Goal: Task Accomplishment & Management: Manage account settings

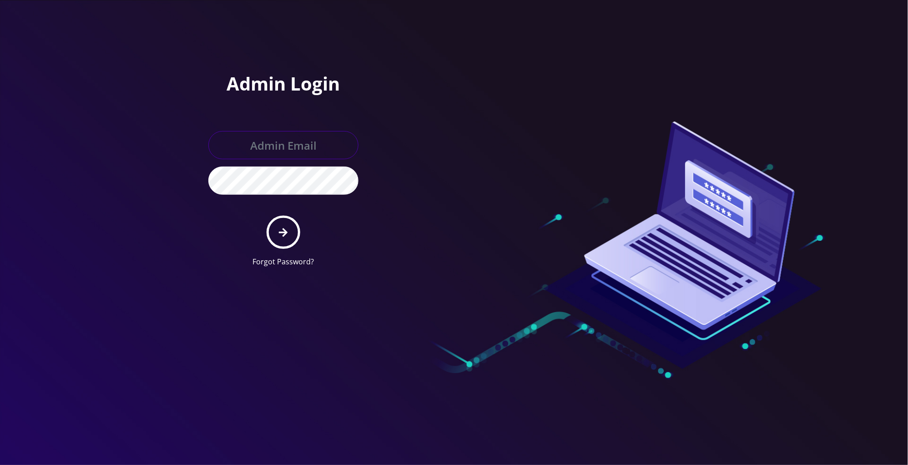
type input "[PERSON_NAME][EMAIL_ADDRESS][DOMAIN_NAME]"
click at [288, 225] on button "submit" at bounding box center [283, 232] width 33 height 33
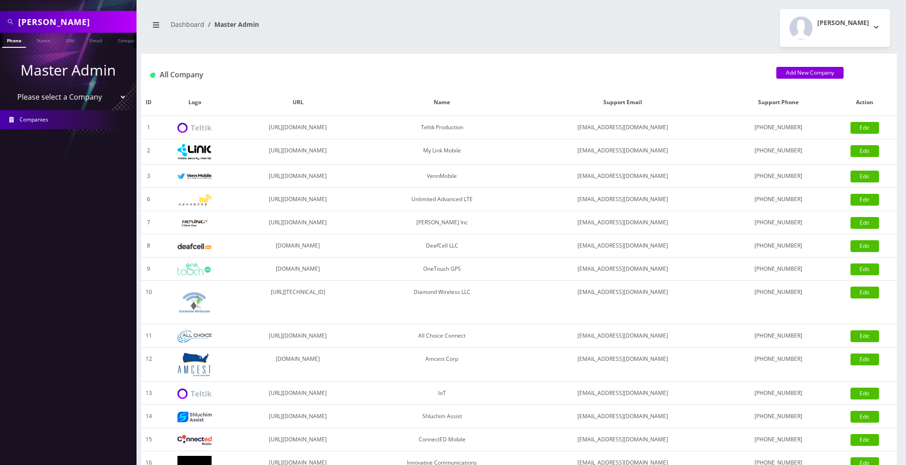
click at [79, 91] on select "Please select a Company Teltik Production My Link Mobile VennMobile Unlimited A…" at bounding box center [68, 96] width 116 height 17
select select "13"
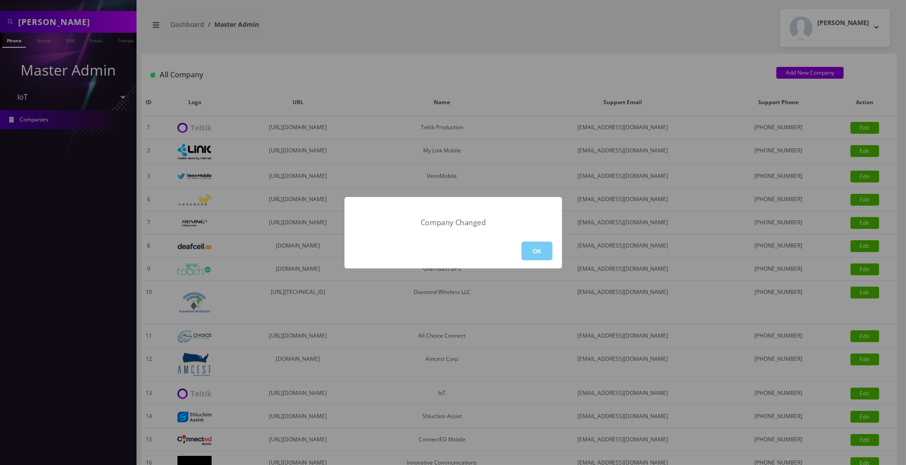
click at [545, 242] on button "OK" at bounding box center [536, 251] width 31 height 19
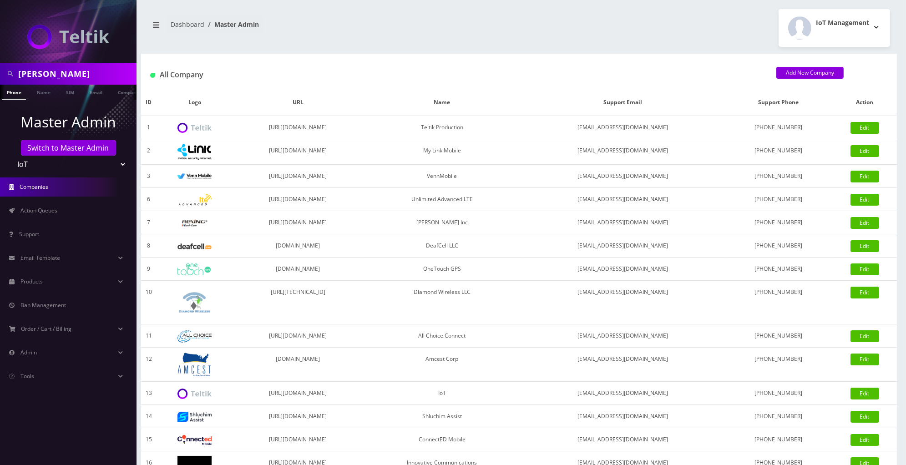
click at [77, 80] on input "roby" at bounding box center [76, 73] width 116 height 17
type input "shak"
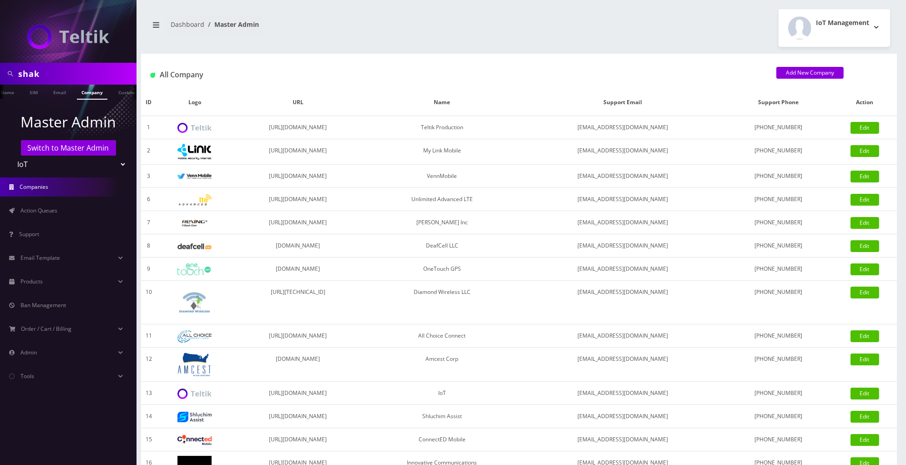
scroll to position [0, 45]
click at [8, 95] on li at bounding box center [4, 94] width 9 height 23
click at [44, 94] on link "Name" at bounding box center [43, 92] width 23 height 15
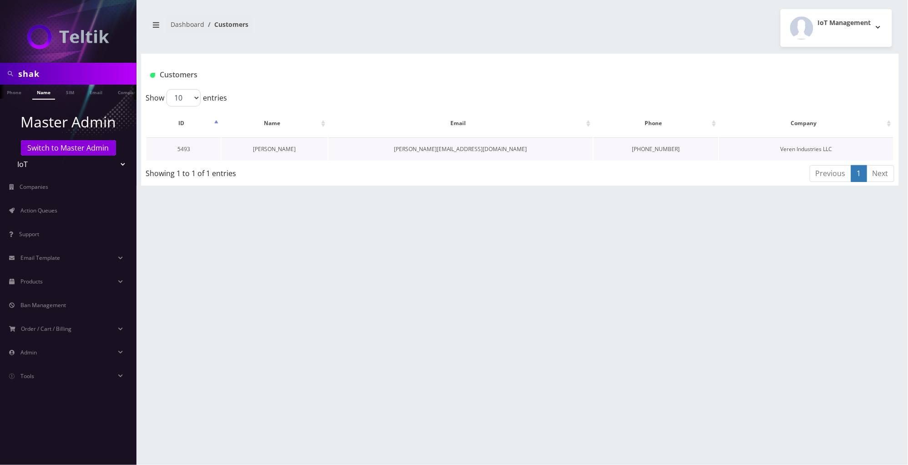
click at [287, 149] on link "David Shak" at bounding box center [274, 149] width 43 height 8
drag, startPoint x: 198, startPoint y: 147, endPoint x: 171, endPoint y: 147, distance: 27.7
click at [171, 147] on td "5493" at bounding box center [183, 148] width 74 height 23
copy td "5493"
click at [81, 74] on input "shak" at bounding box center [76, 73] width 116 height 17
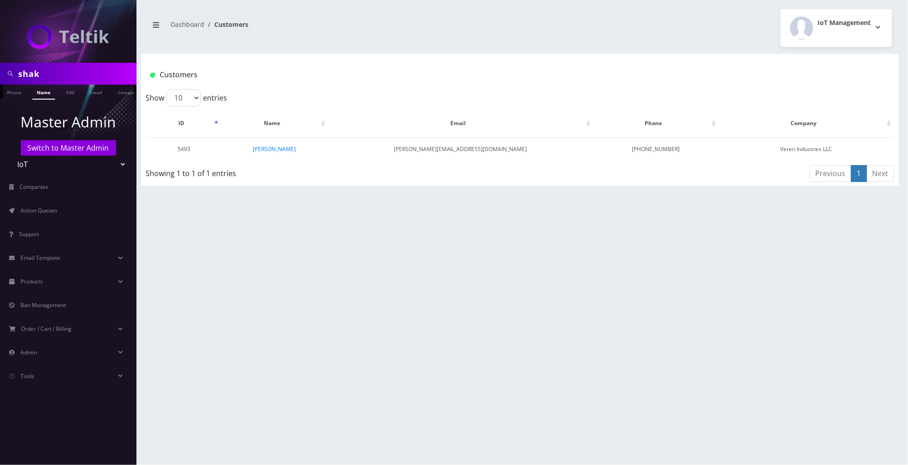
click at [81, 74] on input "shak" at bounding box center [76, 73] width 116 height 17
type input "Link"
click at [127, 97] on ul at bounding box center [131, 93] width 9 height 16
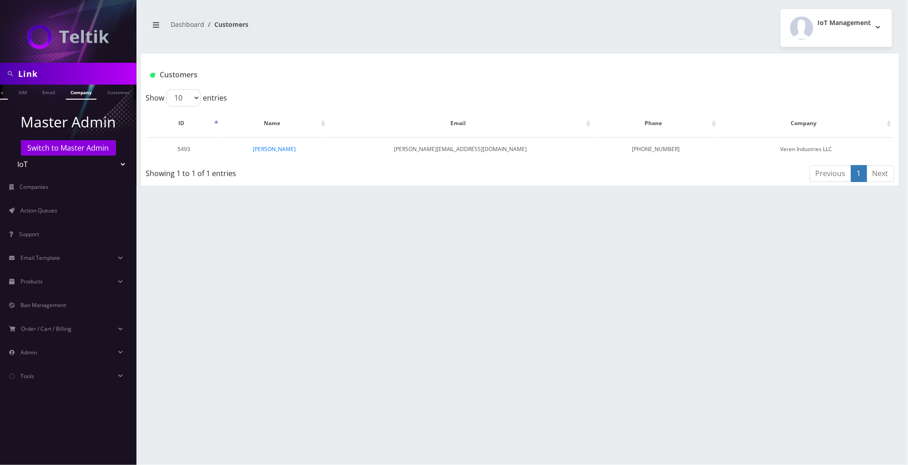
click at [87, 95] on link "Company" at bounding box center [81, 92] width 30 height 15
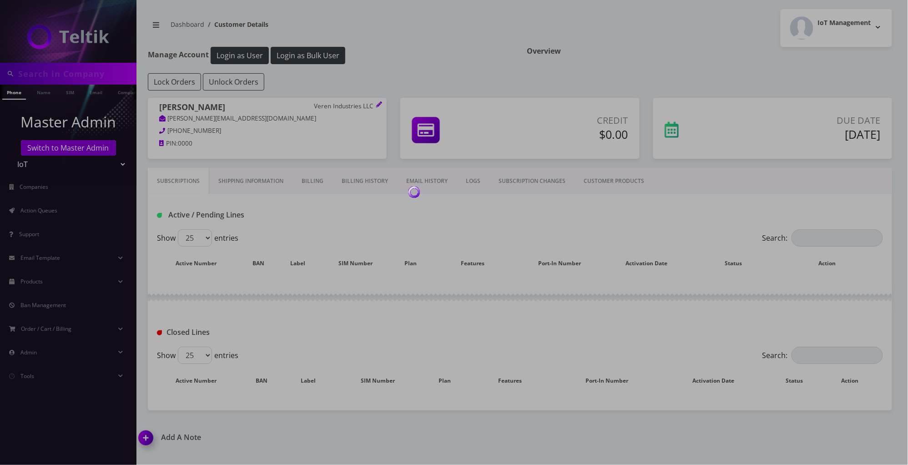
type input "shak"
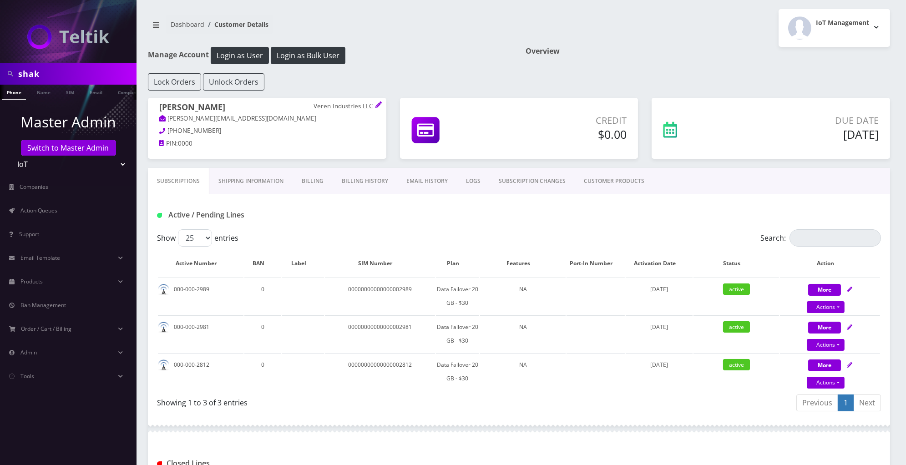
click at [610, 181] on link "CUSTOMER PRODUCTS" at bounding box center [614, 181] width 79 height 26
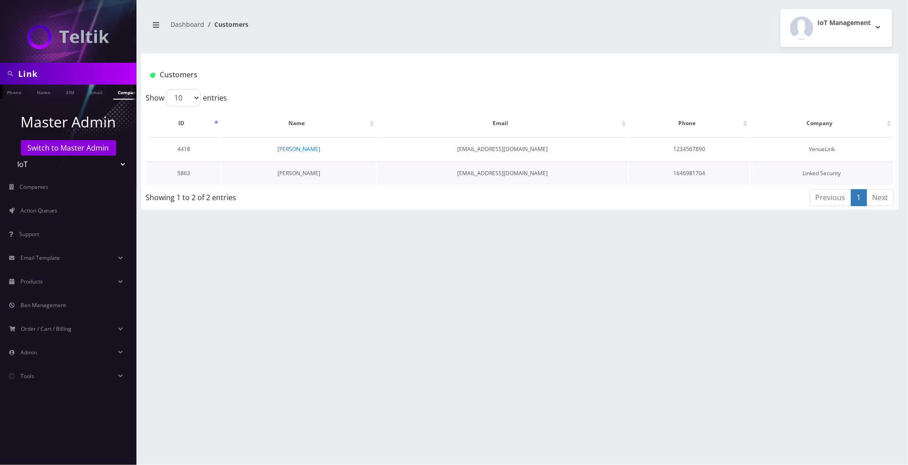
click at [300, 174] on link "[PERSON_NAME]" at bounding box center [298, 173] width 43 height 8
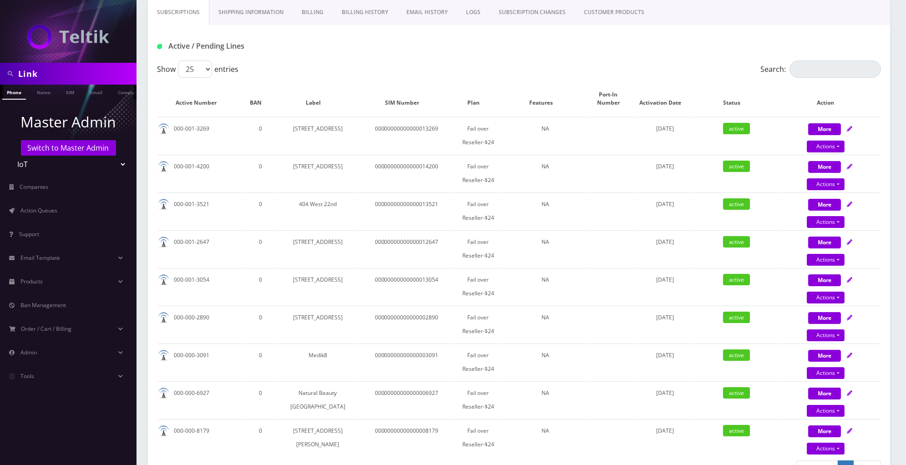
scroll to position [3, 0]
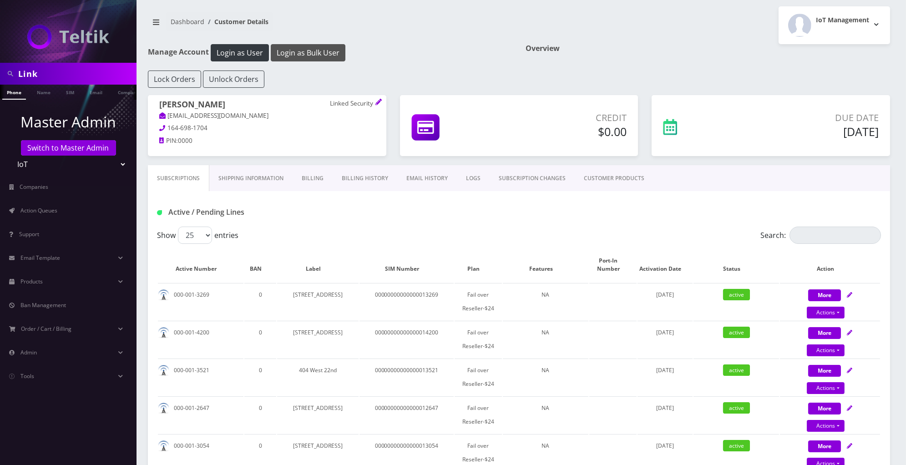
click at [328, 52] on button "Login as Bulk User" at bounding box center [308, 52] width 75 height 17
click at [67, 210] on link "Action Queues" at bounding box center [68, 210] width 136 height 19
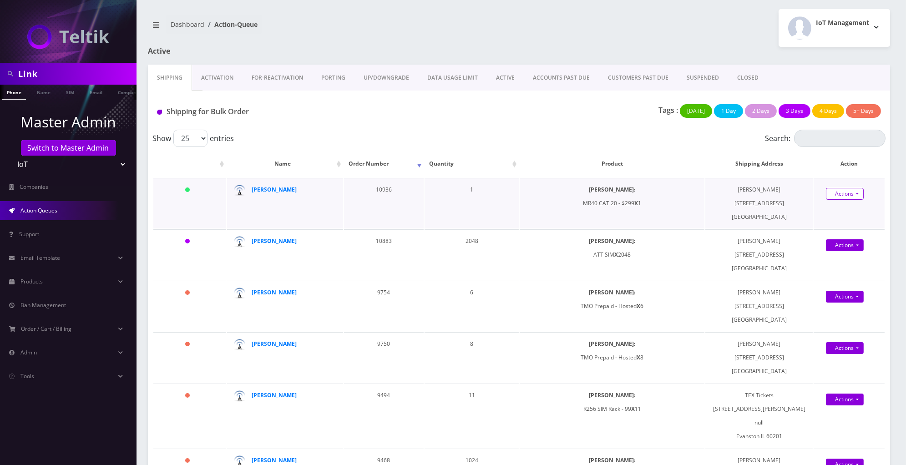
click at [849, 194] on link "Actions" at bounding box center [845, 194] width 38 height 12
click at [847, 212] on link "Shipped" at bounding box center [851, 211] width 73 height 14
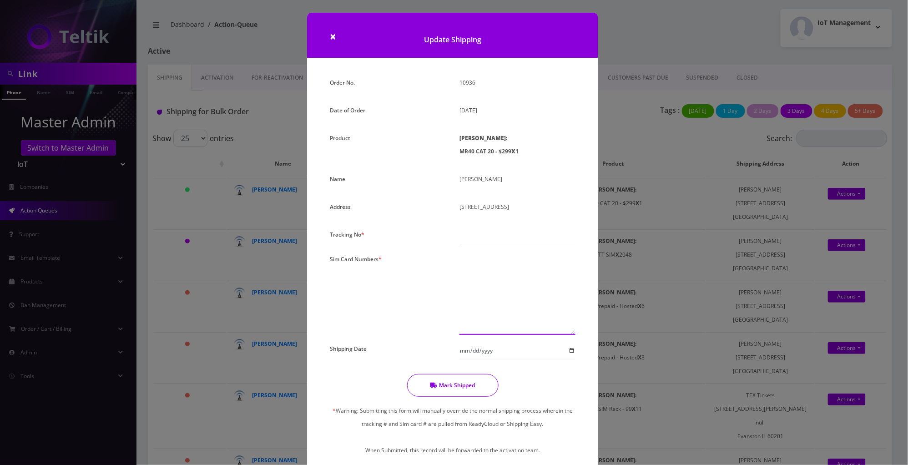
click at [497, 290] on textarea at bounding box center [517, 293] width 116 height 82
click at [489, 233] on input "text" at bounding box center [517, 236] width 116 height 17
type input "0000000000"
click at [473, 263] on textarea at bounding box center [517, 293] width 116 height 82
paste textarea "MR40-A1-00012707"
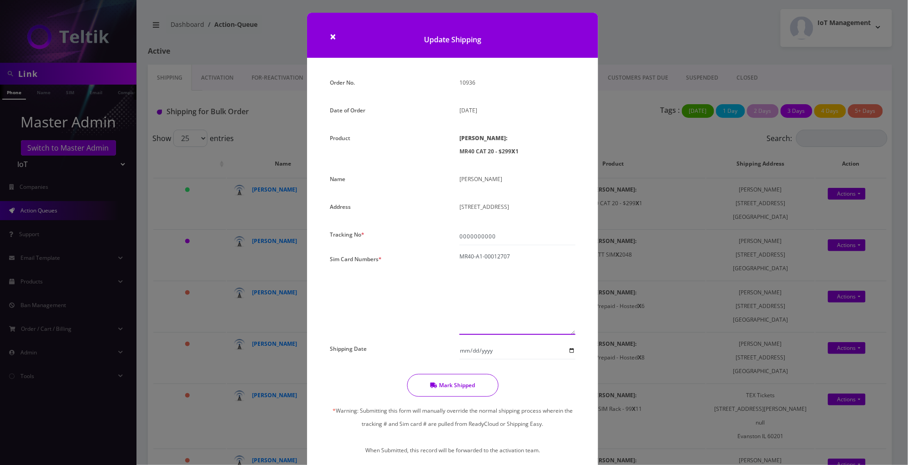
type textarea "MR40-A1-00012707"
click at [482, 381] on button "Mark Shipped" at bounding box center [452, 385] width 91 height 23
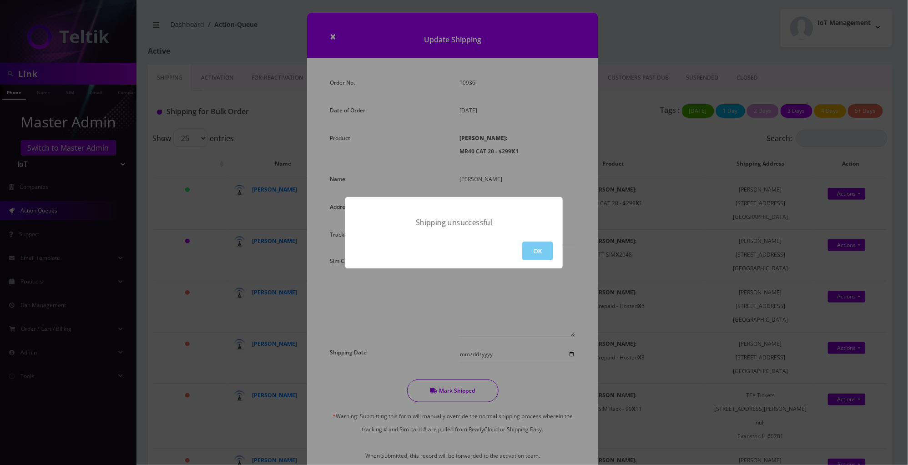
click at [537, 250] on button "OK" at bounding box center [537, 251] width 31 height 19
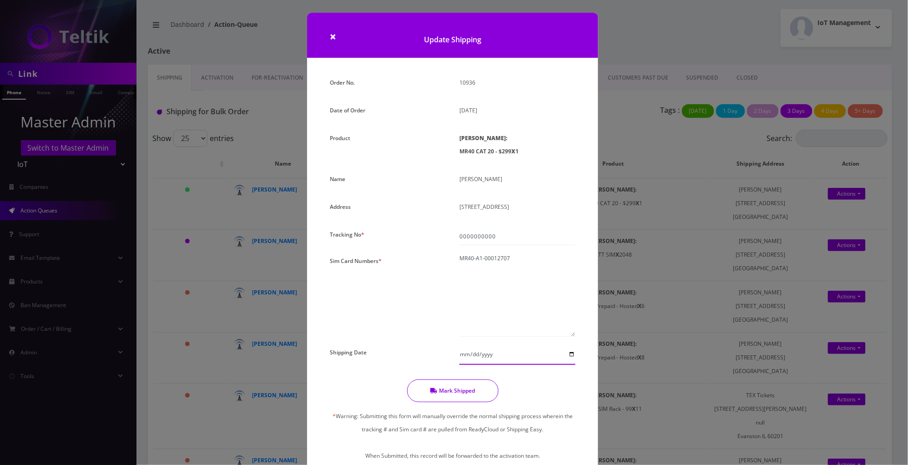
click at [524, 353] on input "Shipping Date" at bounding box center [517, 354] width 116 height 17
click at [519, 355] on input "Shipping Date" at bounding box center [517, 354] width 116 height 17
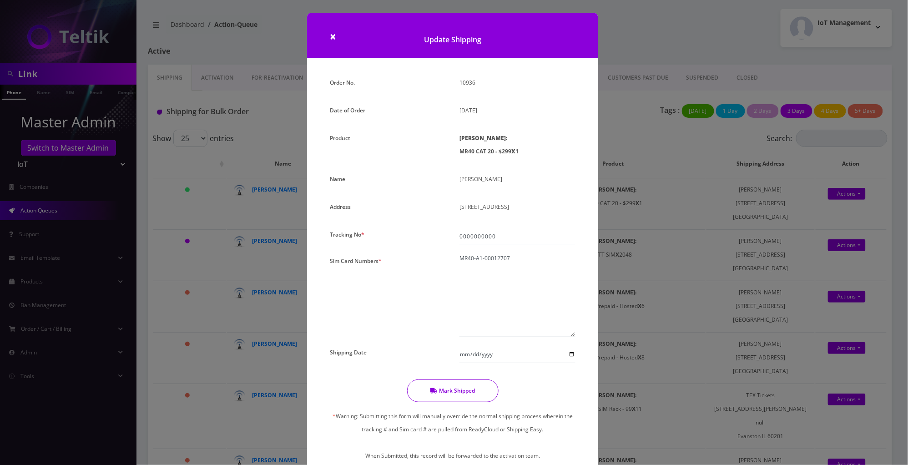
click at [519, 372] on div "Order No. 10936 Date of Order August 12, 2025 Product SIMs: MR40 CAT 20 - $299 …" at bounding box center [452, 276] width 259 height 401
click at [469, 388] on button "Mark Shipped" at bounding box center [452, 390] width 91 height 23
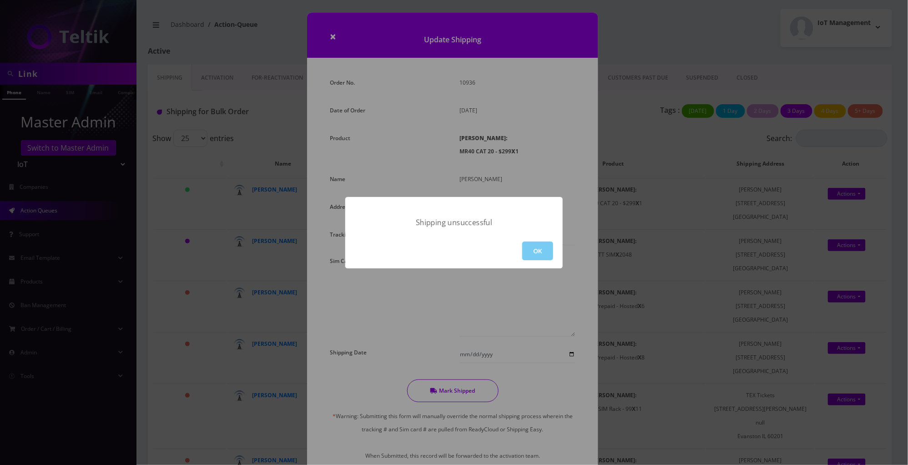
click at [537, 254] on button "OK" at bounding box center [537, 251] width 31 height 19
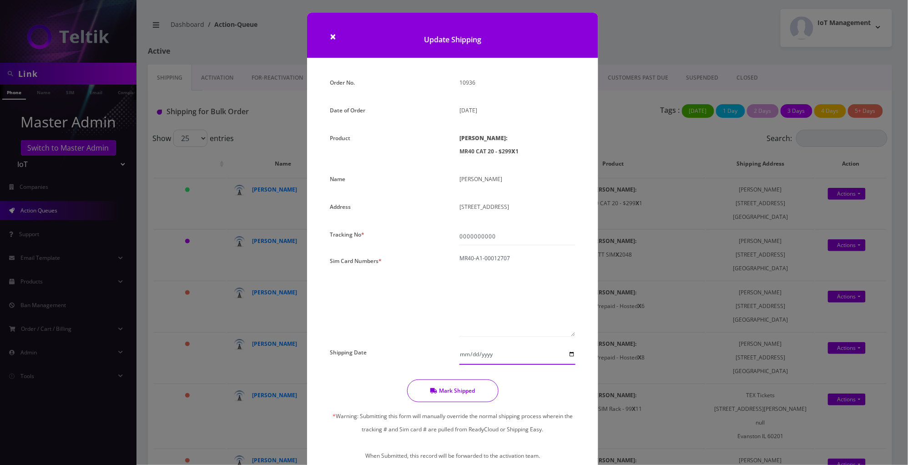
click at [572, 353] on input "Shipping Date" at bounding box center [517, 354] width 116 height 17
type input "2025-08-12"
click at [475, 390] on button "Mark Shipped" at bounding box center [452, 390] width 91 height 23
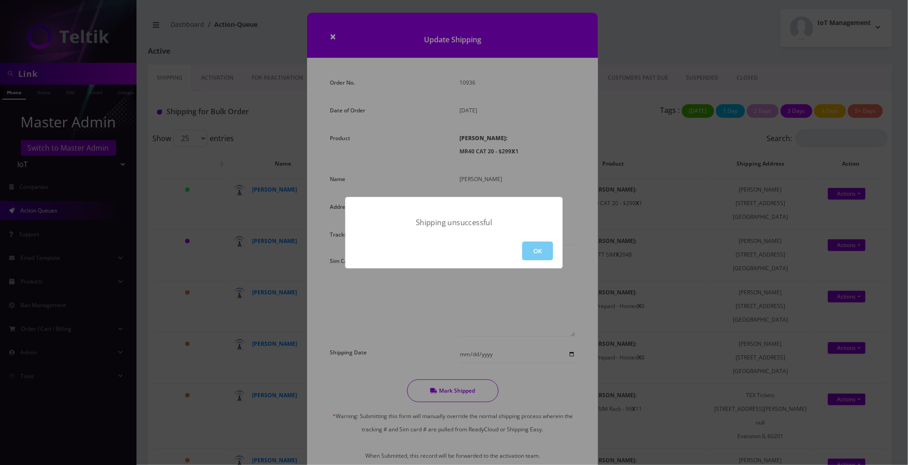
click at [537, 248] on button "OK" at bounding box center [537, 251] width 31 height 19
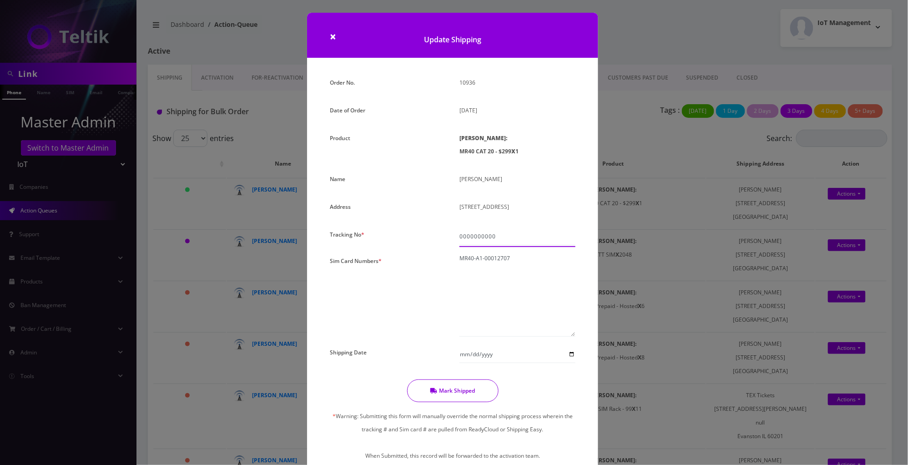
click at [514, 233] on input "0000000000" at bounding box center [517, 236] width 116 height 17
type input "122287777"
click at [525, 264] on textarea "MR40-A1-00012707" at bounding box center [517, 295] width 116 height 82
click at [457, 389] on button "Mark Shipped" at bounding box center [452, 390] width 91 height 23
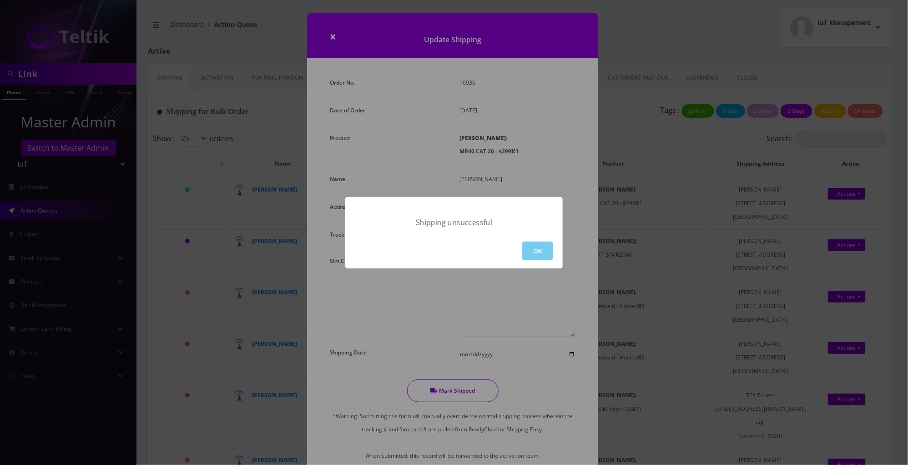
click at [553, 246] on button "OK" at bounding box center [537, 251] width 31 height 19
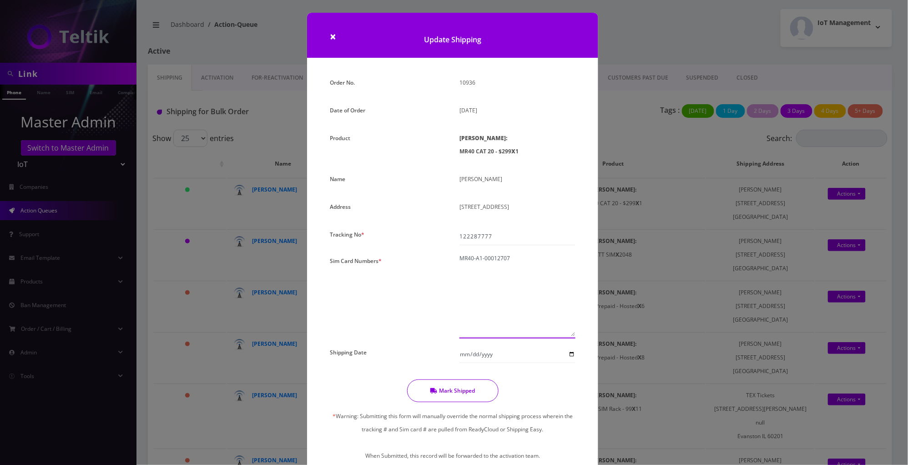
drag, startPoint x: 482, startPoint y: 260, endPoint x: 449, endPoint y: 259, distance: 32.8
click at [449, 259] on div "Order No. 10936 Date of Order August 12, 2025 Product SIMs: MR40 CAT 20 - $299 …" at bounding box center [452, 276] width 259 height 401
type textarea "00012707"
click at [467, 388] on button "Mark Shipped" at bounding box center [452, 390] width 91 height 23
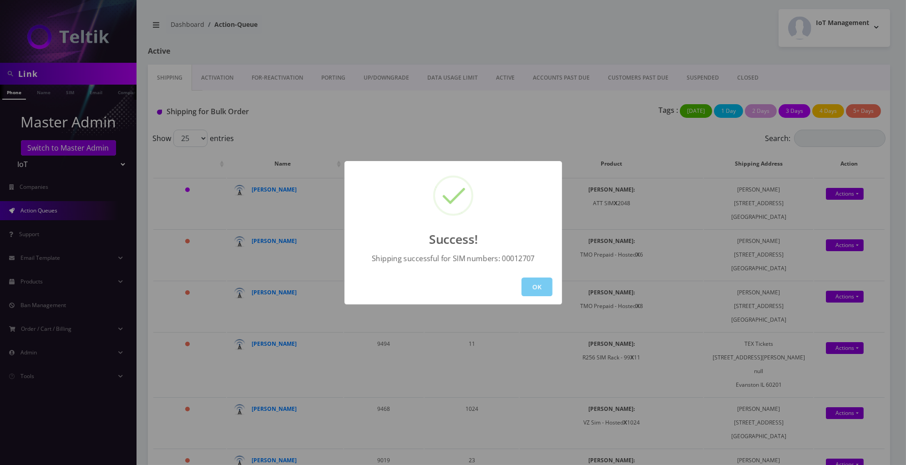
click at [536, 290] on button "OK" at bounding box center [536, 286] width 31 height 19
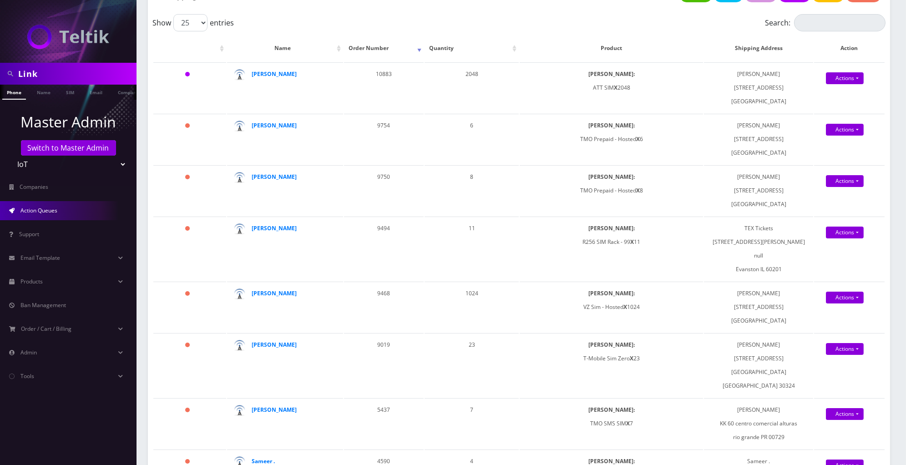
scroll to position [115, 0]
click at [90, 77] on input "Link" at bounding box center [76, 73] width 116 height 17
paste input "MR40-A1-00012707"
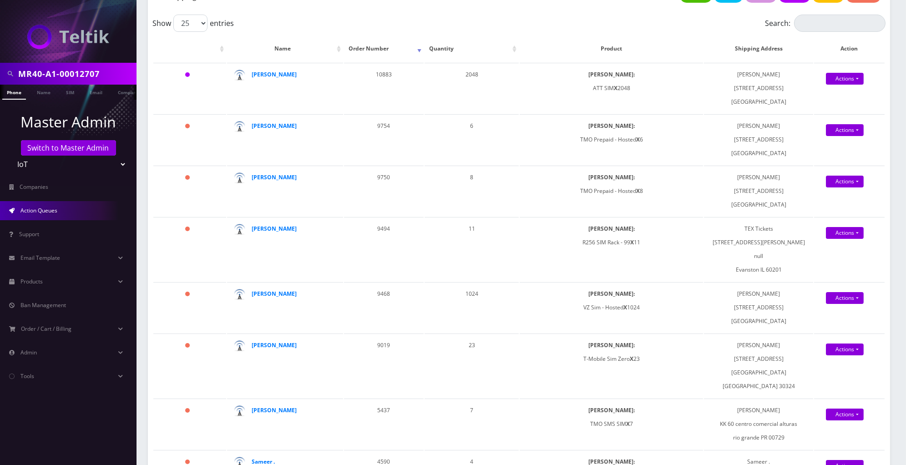
drag, startPoint x: 59, startPoint y: 75, endPoint x: 13, endPoint y: 75, distance: 45.9
click at [13, 75] on div "MR40-A1-00012707" at bounding box center [68, 73] width 132 height 17
type input "00012707"
click at [70, 93] on link "SIM" at bounding box center [69, 92] width 17 height 15
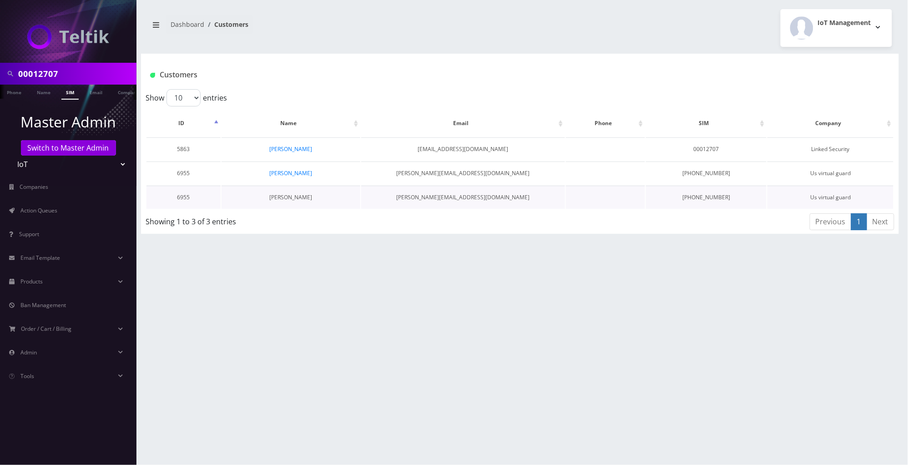
click at [293, 198] on link "[PERSON_NAME]" at bounding box center [290, 197] width 43 height 8
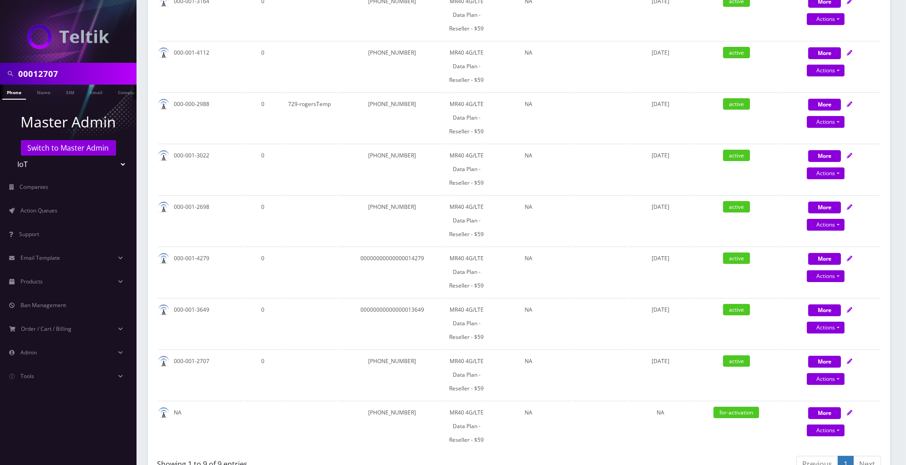
scroll to position [289, 0]
